Goal: Find specific page/section: Find specific page/section

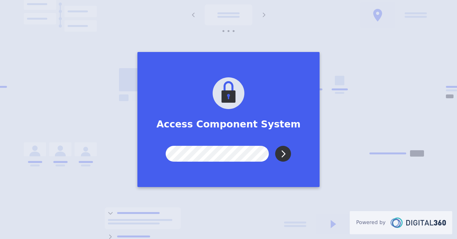
click at [288, 156] on input "Submit" at bounding box center [283, 154] width 16 height 16
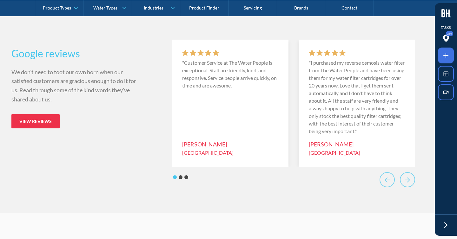
scroll to position [2908, 0]
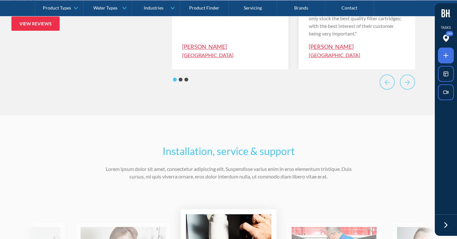
click at [450, 224] on icon at bounding box center [446, 226] width 10 height 10
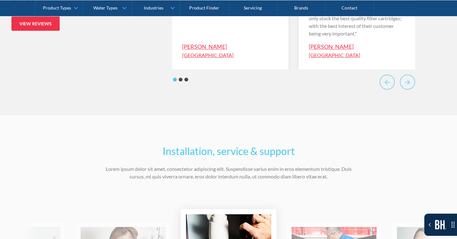
click at [285, 163] on div "Installation, service & support Lorem ipsum dolor sit amet, consectetur adipisc…" at bounding box center [229, 162] width 248 height 37
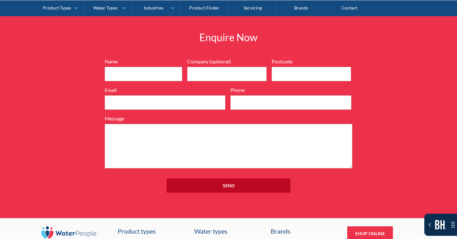
scroll to position [5128, 0]
